Goal: Task Accomplishment & Management: Manage account settings

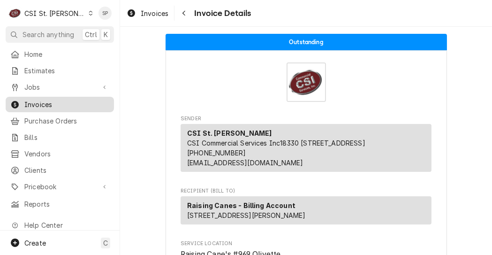
click at [43, 99] on span "Invoices" at bounding box center [66, 104] width 85 height 10
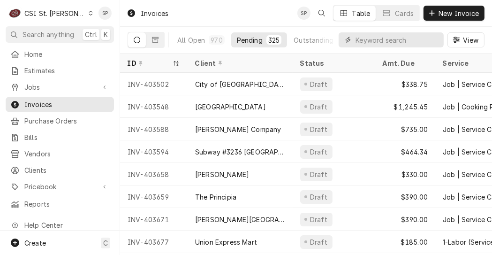
click at [406, 41] on input "Dynamic Content Wrapper" at bounding box center [396, 39] width 83 height 15
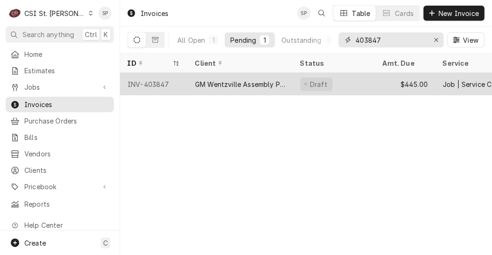
type input "403847"
click at [154, 82] on div "INV-403847" at bounding box center [154, 84] width 68 height 23
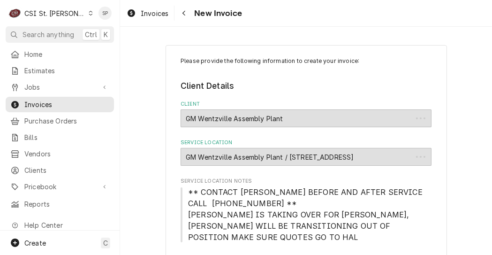
type textarea "x"
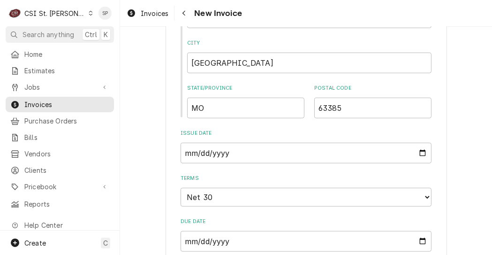
scroll to position [588, 0]
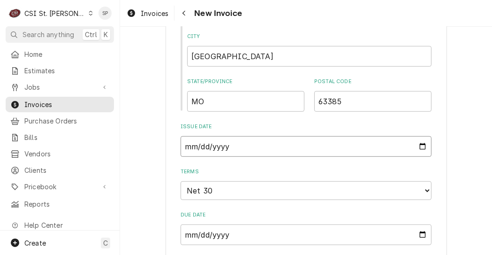
click at [422, 149] on input "2025-09-11" at bounding box center [306, 146] width 251 height 21
type input "2025-09-26"
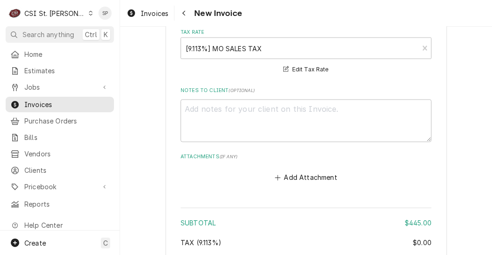
scroll to position [1652, 0]
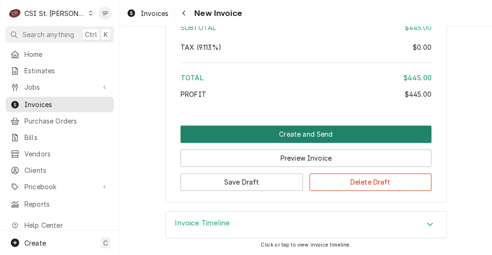
click at [273, 134] on button "Create and Send" at bounding box center [306, 133] width 251 height 17
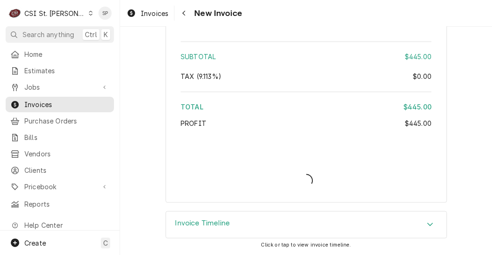
scroll to position [1623, 0]
type textarea "x"
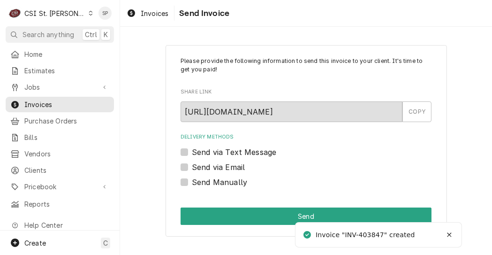
click at [184, 171] on div "Send via Email" at bounding box center [306, 166] width 251 height 11
click at [192, 166] on label "Send via Email" at bounding box center [218, 166] width 53 height 11
click at [192, 166] on input "Send via Email" at bounding box center [317, 171] width 251 height 21
checkbox input "true"
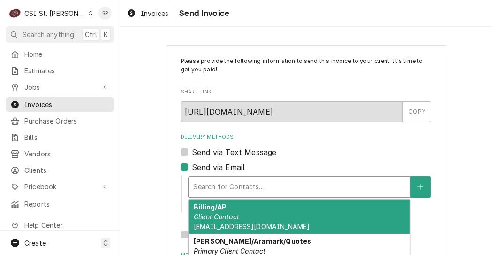
click at [209, 184] on div "Delivery Methods" at bounding box center [299, 186] width 212 height 17
click at [213, 214] on em "Client Contact" at bounding box center [216, 216] width 45 height 8
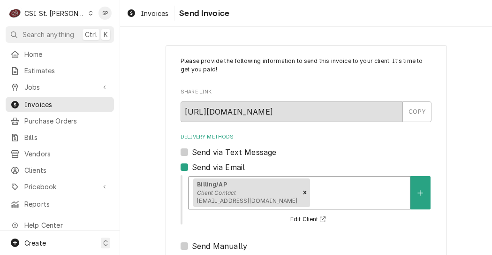
scroll to position [154, 0]
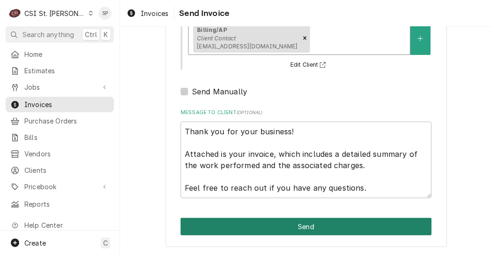
click at [365, 233] on button "Send" at bounding box center [306, 226] width 251 height 17
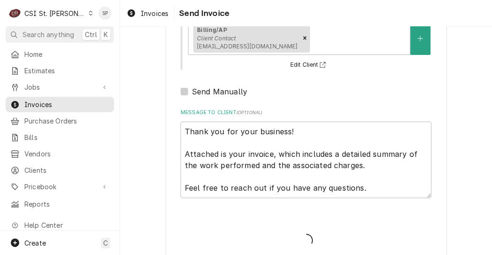
type textarea "x"
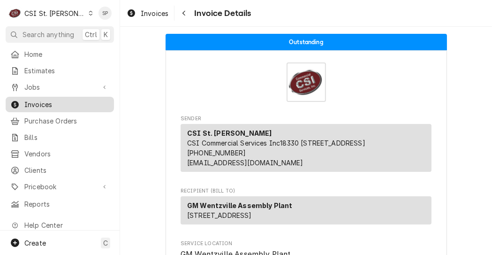
click at [80, 99] on span "Invoices" at bounding box center [66, 104] width 85 height 10
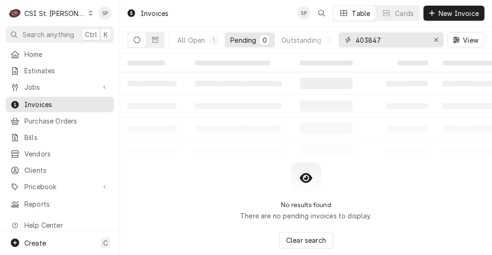
click at [402, 39] on input "403847" at bounding box center [390, 39] width 70 height 15
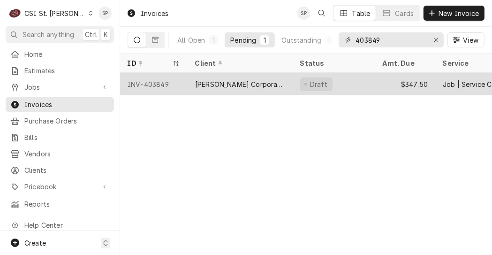
type input "403849"
click at [152, 81] on div "INV-403849" at bounding box center [154, 84] width 68 height 23
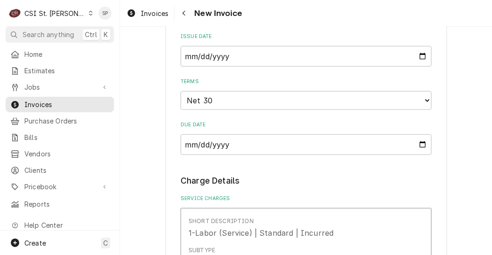
scroll to position [638, 0]
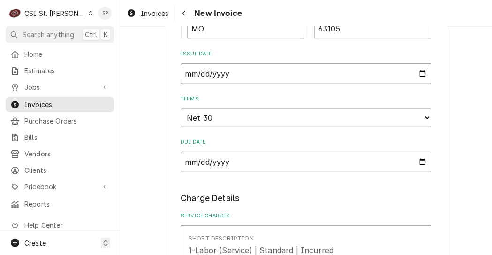
click at [419, 73] on input "2025-09-11" at bounding box center [306, 73] width 251 height 21
type input "2025-09-26"
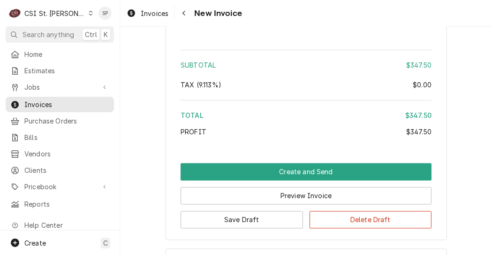
scroll to position [1644, 0]
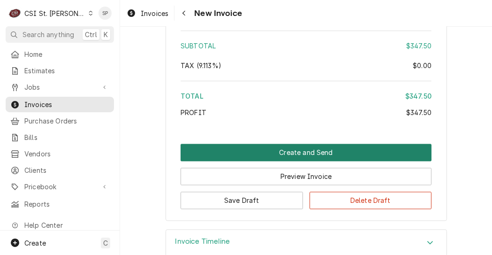
click at [329, 143] on button "Create and Send" at bounding box center [306, 151] width 251 height 17
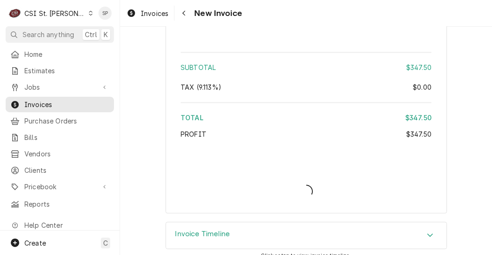
type textarea "x"
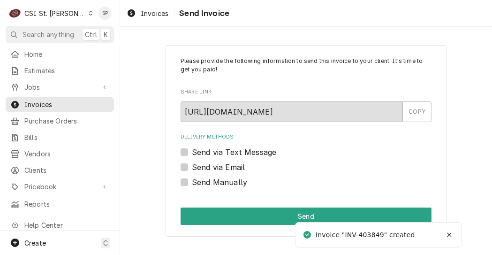
click at [192, 169] on label "Send via Email" at bounding box center [218, 166] width 53 height 11
click at [192, 169] on input "Send via Email" at bounding box center [317, 171] width 251 height 21
checkbox input "true"
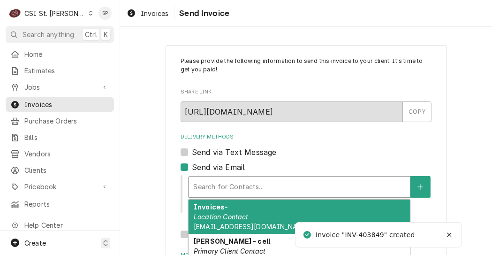
click at [201, 181] on div "Delivery Methods" at bounding box center [299, 186] width 212 height 17
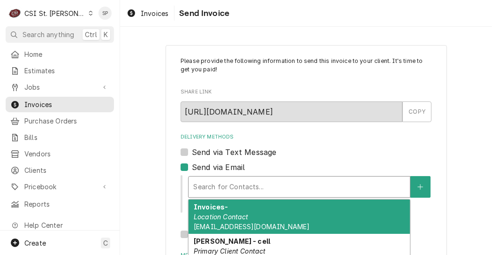
click at [212, 212] on em "Location Contact" at bounding box center [221, 216] width 55 height 8
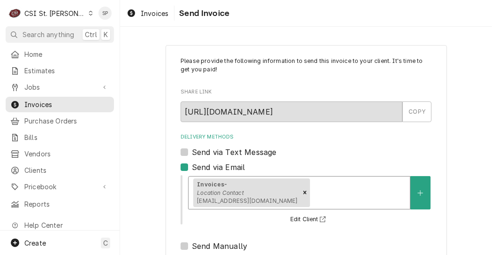
scroll to position [154, 0]
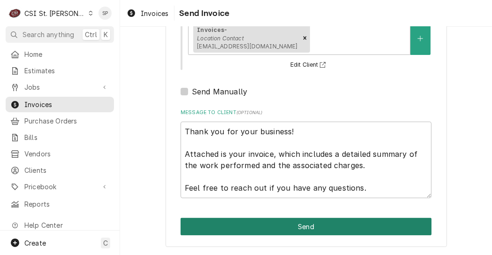
click at [341, 224] on button "Send" at bounding box center [306, 226] width 251 height 17
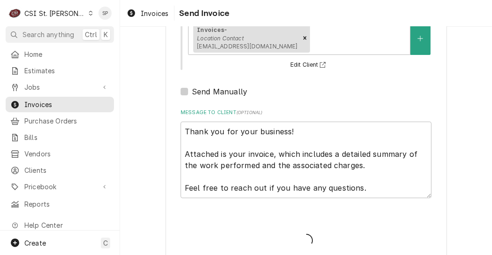
type textarea "x"
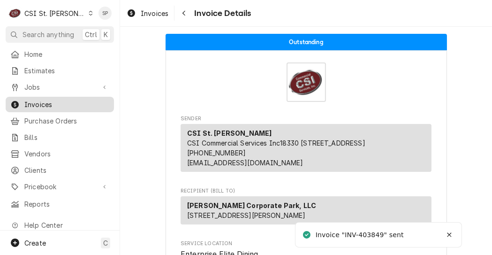
click at [79, 108] on link "Invoices" at bounding box center [60, 104] width 108 height 15
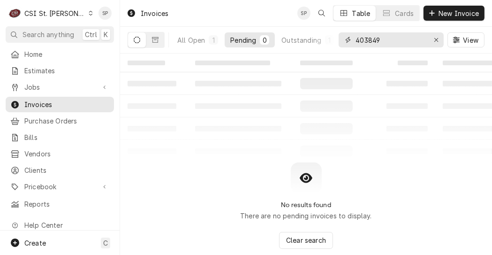
click at [390, 42] on input "403849" at bounding box center [390, 39] width 70 height 15
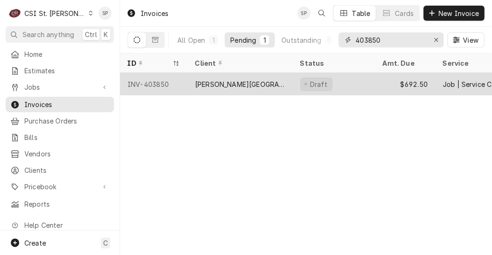
type input "403850"
click at [125, 77] on div "INV-403850" at bounding box center [154, 84] width 68 height 23
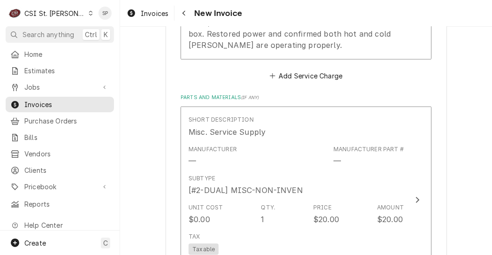
scroll to position [1107, 0]
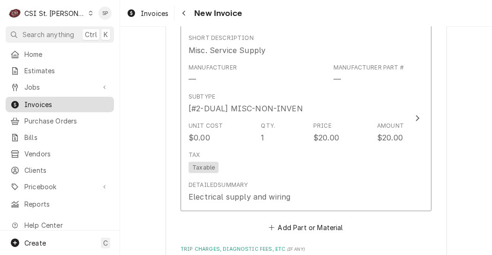
click at [28, 105] on span "Invoices" at bounding box center [66, 104] width 85 height 10
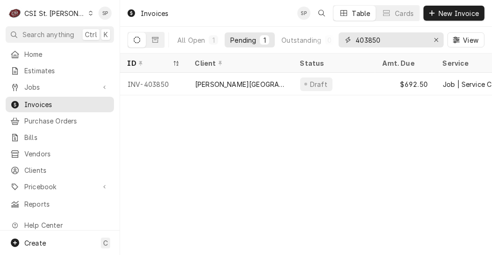
click at [387, 38] on input "403850" at bounding box center [390, 39] width 70 height 15
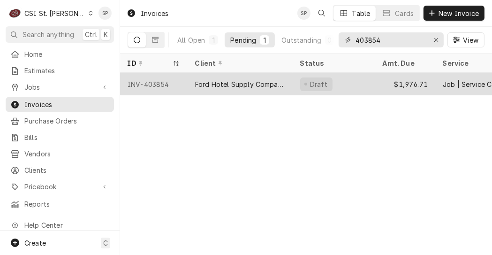
type input "403854"
click at [151, 81] on div "INV-403854" at bounding box center [154, 84] width 68 height 23
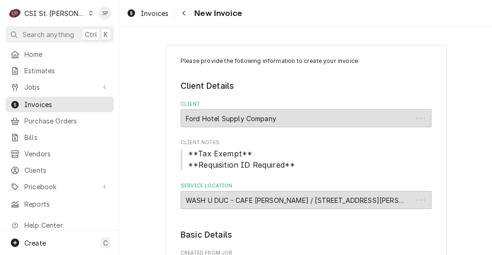
type textarea "x"
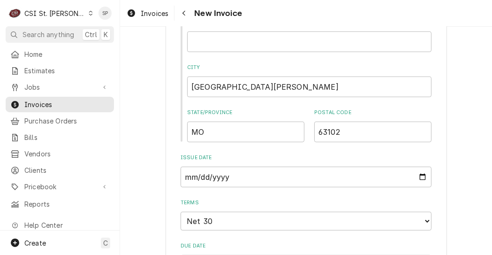
scroll to position [581, 0]
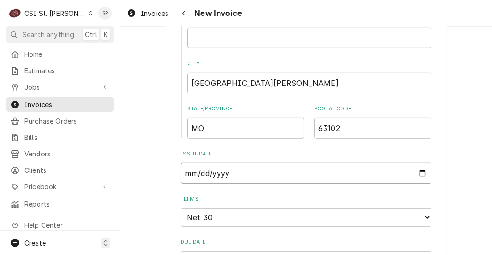
click at [422, 177] on input "2025-09-11" at bounding box center [306, 173] width 251 height 21
type input "2025-09-26"
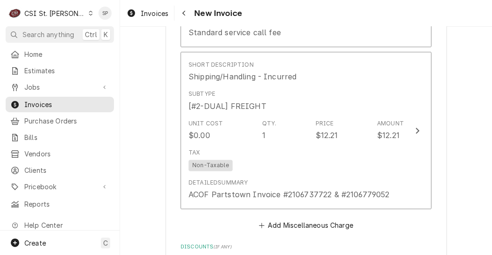
scroll to position [1669, 0]
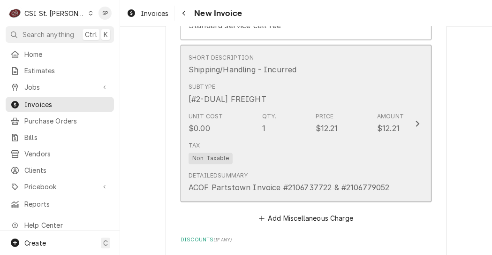
click at [316, 137] on div "Tax Non-Taxable" at bounding box center [295, 152] width 215 height 30
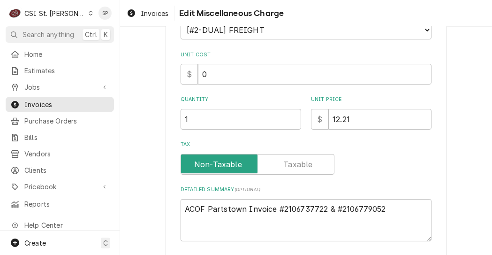
scroll to position [150, 0]
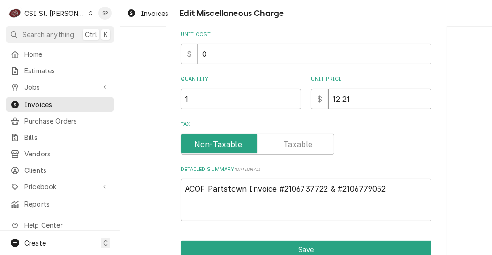
click at [354, 98] on input "12.21" at bounding box center [379, 99] width 103 height 21
type textarea "x"
type input "12.2"
type textarea "x"
type input "12"
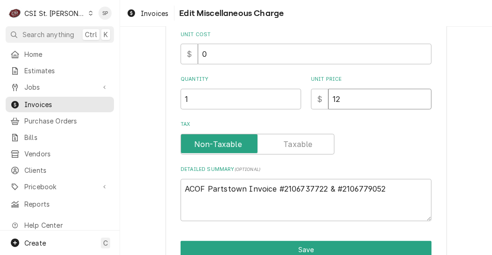
type textarea "x"
type input "1"
type textarea "x"
type input "2"
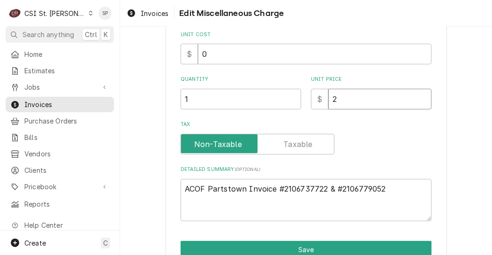
type textarea "x"
type input "25"
click at [382, 188] on textarea "ACOF Partstown Invoice #2106737722 & #2106779052" at bounding box center [306, 200] width 251 height 43
type textarea "x"
type textarea "ACOF Partstown Invoice #2106737722 & #210677905"
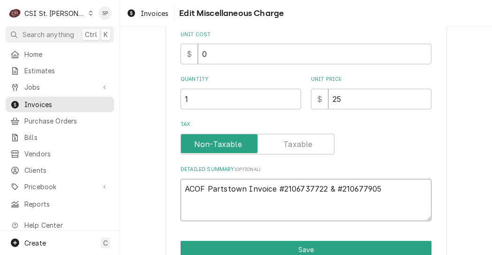
type textarea "x"
type textarea "ACOF Partstown Invoice #2106737722 & #21067790"
type textarea "x"
type textarea "ACOF Partstown Invoice #2106737722 & #2106779"
type textarea "x"
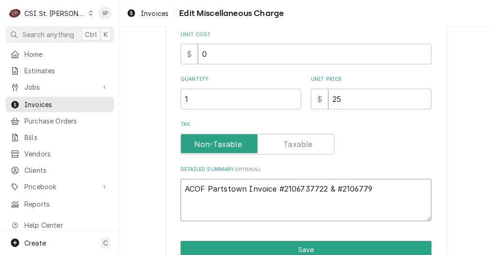
type textarea "ACOF Partstown Invoice #2106737722 & #210677"
type textarea "x"
type textarea "ACOF Partstown Invoice #2106737722 & #21067"
type textarea "x"
type textarea "ACOF Partstown Invoice #2106737722 & #2106"
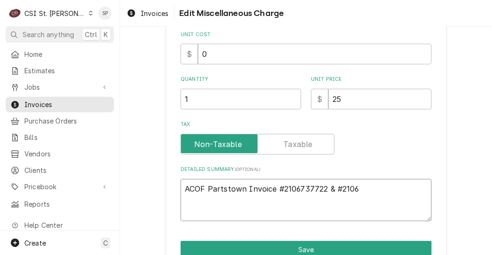
type textarea "x"
type textarea "ACOF Partstown Invoice #2106737722 & #210"
type textarea "x"
type textarea "ACOF Partstown Invoice #2106737722 & #21"
type textarea "x"
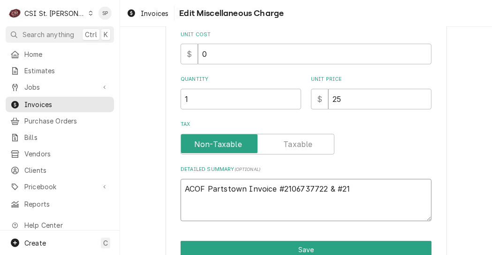
type textarea "ACOF Partstown Invoice #2106737722 & #2"
type textarea "x"
type textarea "ACOF Partstown Invoice #2106737722 & #"
type textarea "x"
type textarea "ACOF Partstown Invoice #2106737722 &"
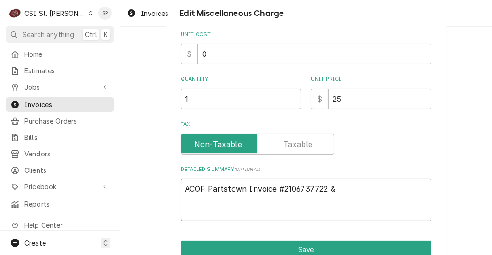
type textarea "x"
type textarea "ACOF Partstown Invoice #2106737722 &"
type textarea "x"
type textarea "ACOF Partstown Invoice #2106737722"
type textarea "x"
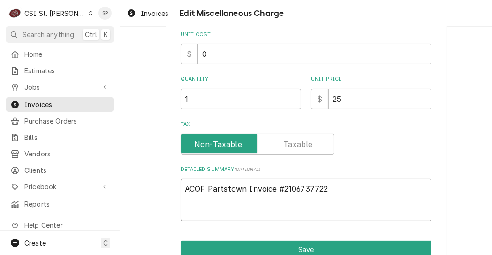
type textarea "ACOF Partstown Invoice #2106737722"
type textarea "x"
type textarea "ACOF Partstown Invoice #210673772"
type textarea "x"
type textarea "ACOF Partstown Invoice #21067377"
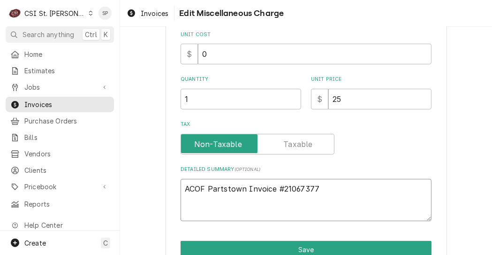
type textarea "x"
type textarea "ACOF Partstown Invoice #2106737"
type textarea "x"
type textarea "ACOF Partstown Invoice #210673"
type textarea "x"
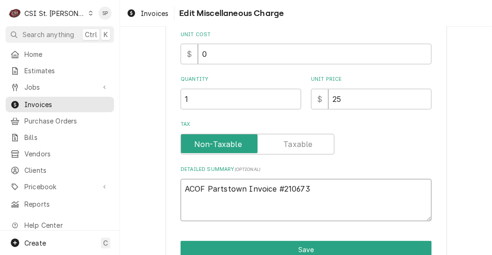
type textarea "ACOF Partstown Invoice #21067"
type textarea "x"
type textarea "ACOF Partstown Invoice #2106"
type textarea "x"
type textarea "ACOF Partstown Invoice #210"
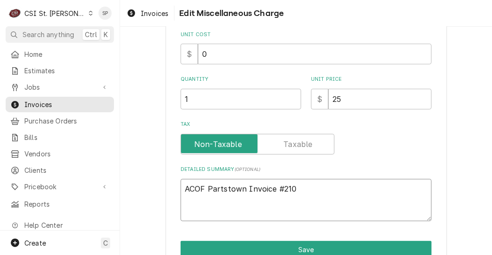
type textarea "x"
type textarea "ACOF Partstown Invoice #21"
type textarea "x"
type textarea "ACOF Partstown Invoice #2"
type textarea "x"
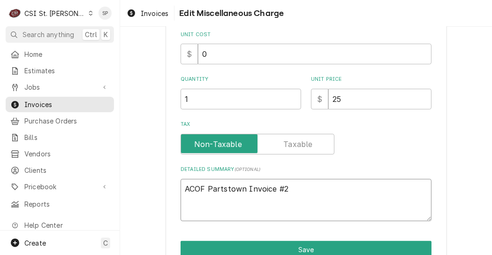
type textarea "ACOF Partstown Invoice #"
type textarea "x"
type textarea "ACOF Partstown Invoice"
type textarea "x"
type textarea "ACOF Partstown Invoice"
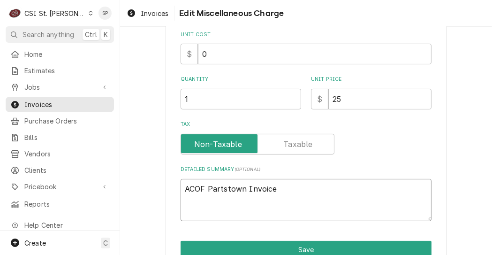
type textarea "x"
type textarea "ACOF Partstown Invoic"
type textarea "x"
type textarea "ACOF Partstown Invoi"
type textarea "x"
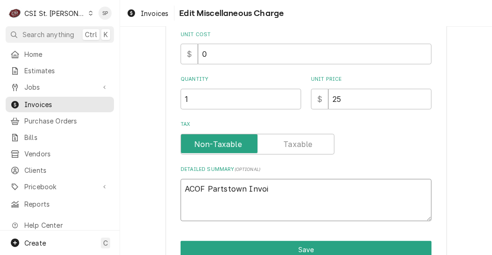
type textarea "ACOF Partstown Invo"
type textarea "x"
type textarea "ACOF Partstown Inv"
type textarea "x"
type textarea "ACOF Partstown In"
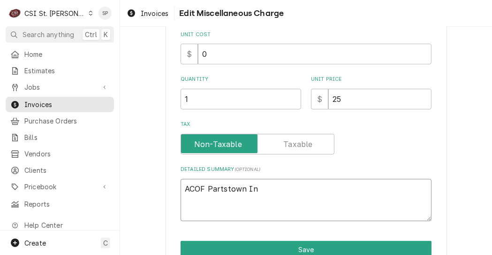
type textarea "x"
type textarea "ACOF Partstown I"
type textarea "x"
type textarea "ACOF Partstown"
type textarea "x"
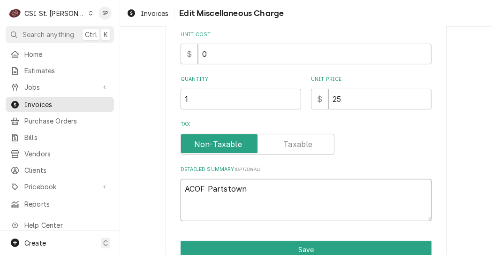
type textarea "ACOF Partstown"
type textarea "x"
type textarea "ACOF Partstow"
type textarea "x"
type textarea "ACOF Partsto"
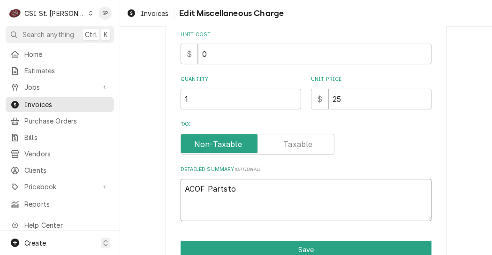
type textarea "x"
type textarea "ACOF Partst"
type textarea "x"
type textarea "ACOF Parts"
type textarea "x"
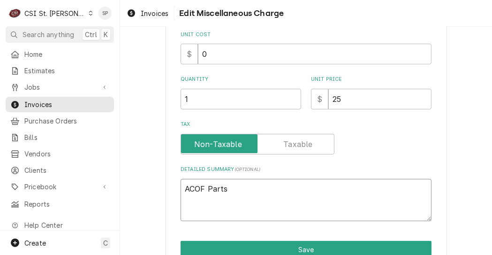
type textarea "ACOF Part"
type textarea "x"
type textarea "ACOF Par"
type textarea "x"
type textarea "ACOF Pa"
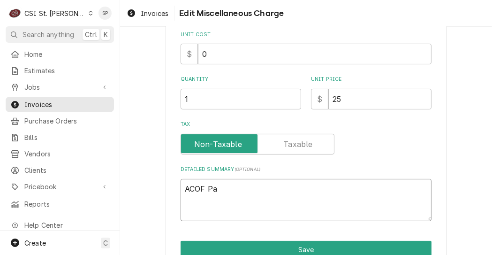
type textarea "x"
type textarea "ACOF P"
type textarea "x"
type textarea "ACOF"
type textarea "x"
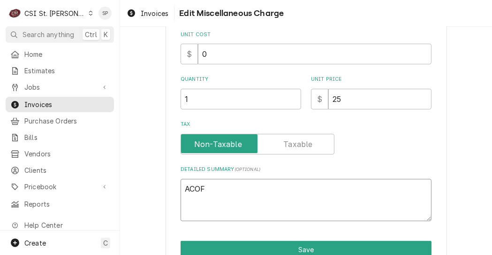
type textarea "ACOF"
type textarea "x"
type textarea "ACO"
type textarea "x"
type textarea "AC"
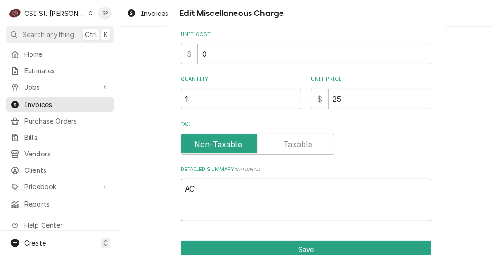
type textarea "x"
type textarea "A"
type textarea "x"
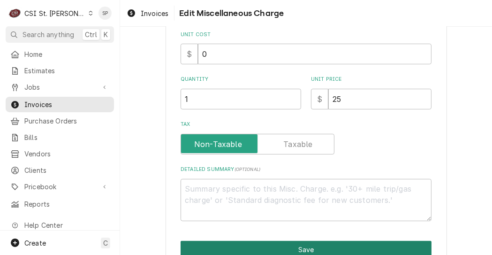
click at [329, 246] on button "Save" at bounding box center [306, 249] width 251 height 17
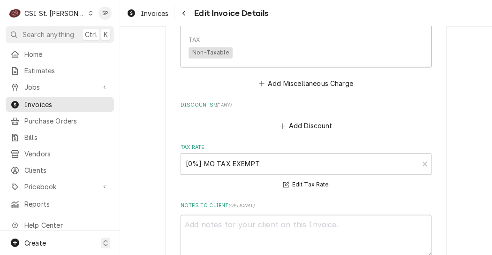
scroll to position [1974, 0]
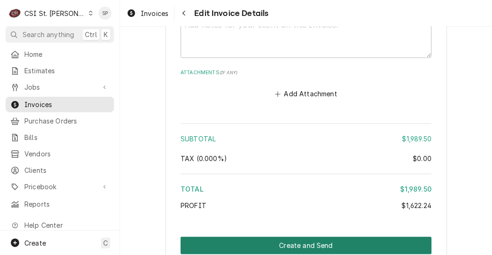
click at [348, 236] on button "Create and Send" at bounding box center [306, 244] width 251 height 17
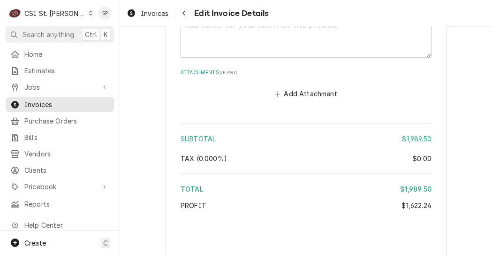
type textarea "x"
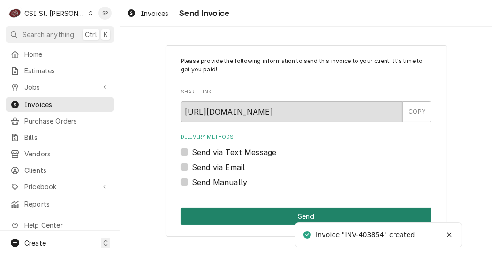
click at [380, 214] on button "Send" at bounding box center [306, 215] width 251 height 17
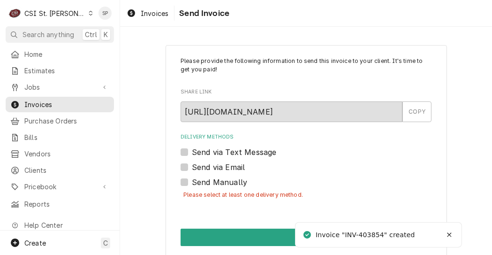
click at [185, 169] on div "Send via Email" at bounding box center [306, 166] width 251 height 11
click at [192, 167] on label "Send via Email" at bounding box center [218, 166] width 53 height 11
click at [192, 167] on input "Send via Email" at bounding box center [317, 171] width 251 height 21
checkbox input "true"
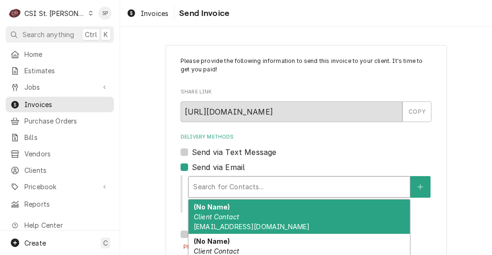
click at [211, 189] on div "Delivery Methods" at bounding box center [299, 186] width 212 height 17
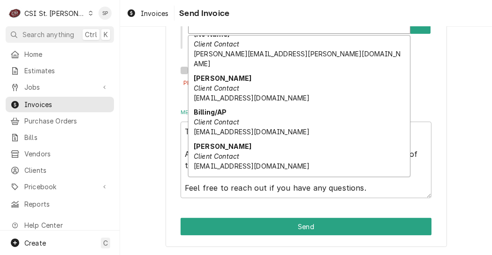
scroll to position [132, 0]
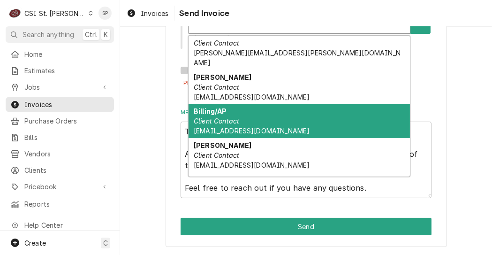
click at [206, 117] on em "Client Contact" at bounding box center [216, 121] width 45 height 8
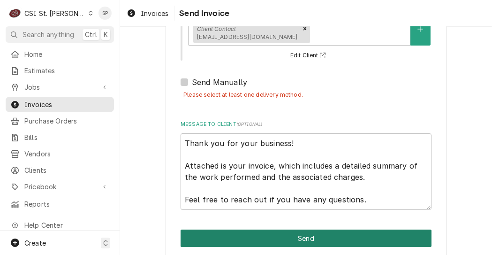
click at [395, 238] on button "Send" at bounding box center [306, 237] width 251 height 17
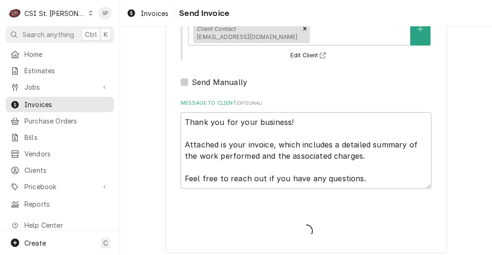
type textarea "x"
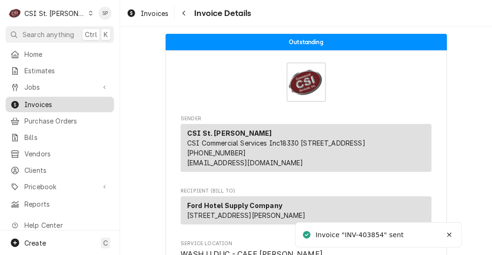
click at [74, 105] on span "Invoices" at bounding box center [66, 104] width 85 height 10
